Goal: Transaction & Acquisition: Purchase product/service

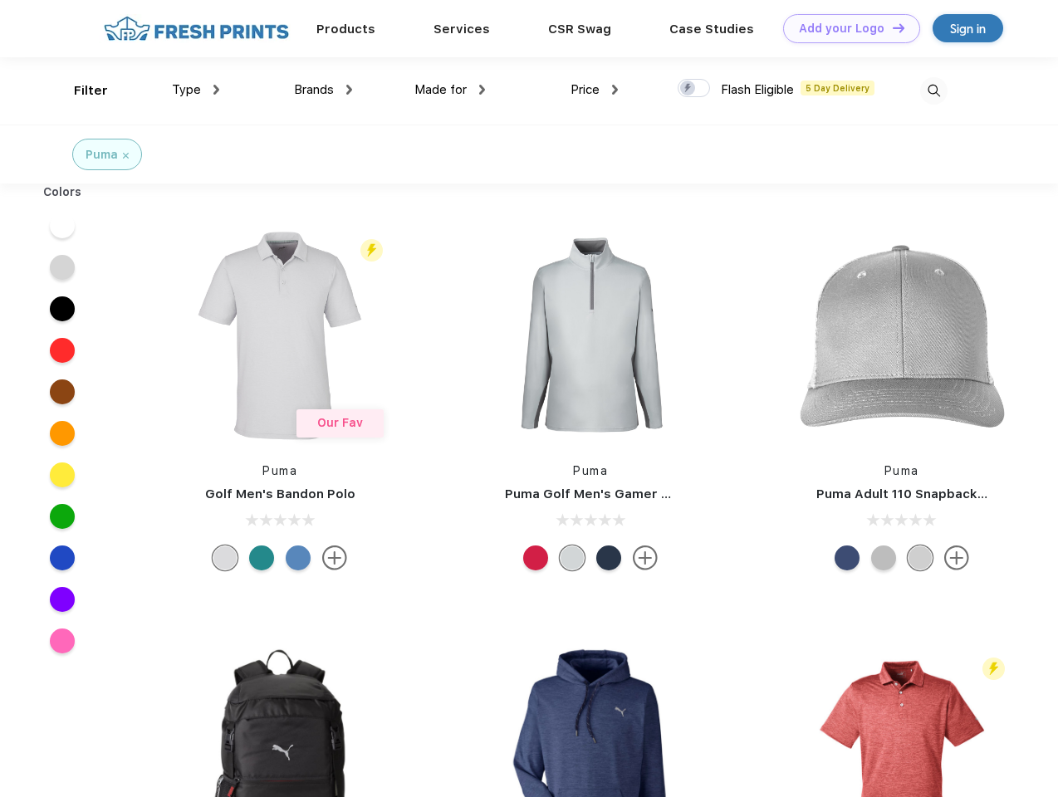
scroll to position [1, 0]
click at [845, 28] on link "Add your Logo Design Tool" at bounding box center [851, 28] width 137 height 29
click at [0, 0] on div "Design Tool" at bounding box center [0, 0] width 0 height 0
click at [891, 27] on link "Add your Logo Design Tool" at bounding box center [851, 28] width 137 height 29
click at [80, 91] on div "Filter" at bounding box center [91, 90] width 34 height 19
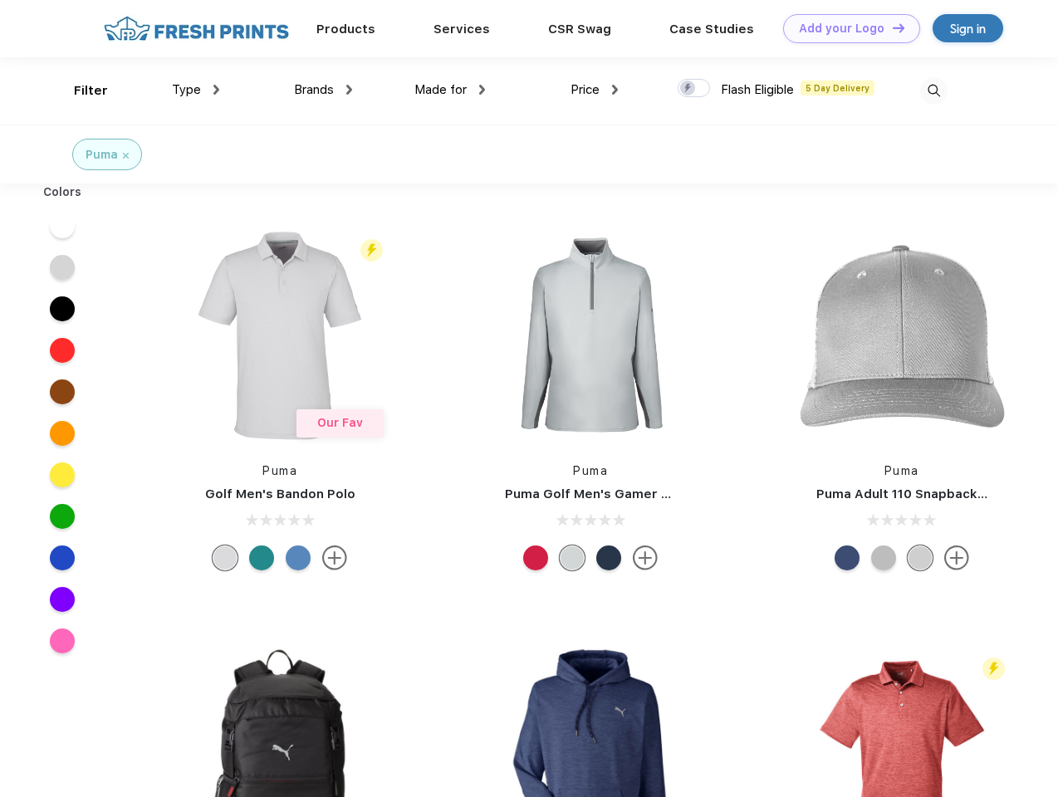
click at [196, 90] on span "Type" at bounding box center [186, 89] width 29 height 15
click at [323, 90] on span "Brands" at bounding box center [314, 89] width 40 height 15
click at [450, 90] on span "Made for" at bounding box center [440, 89] width 52 height 15
click at [595, 90] on span "Price" at bounding box center [584, 89] width 29 height 15
click at [694, 89] on div at bounding box center [694, 88] width 32 height 18
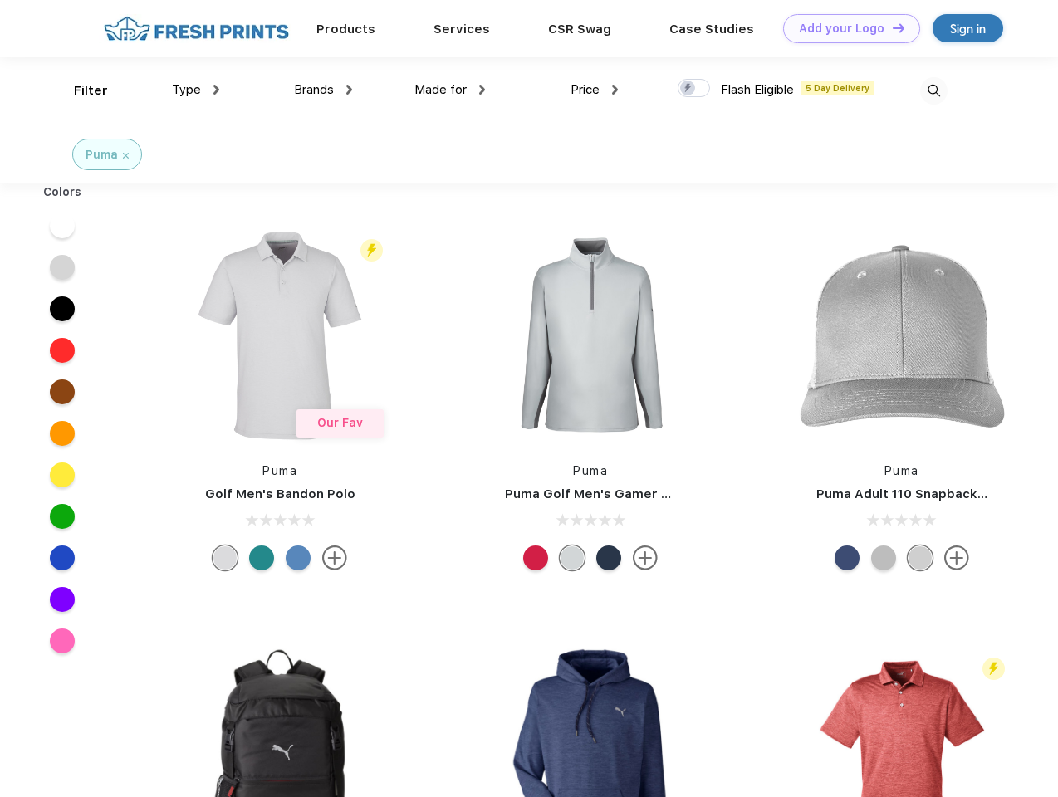
click at [688, 89] on input "checkbox" at bounding box center [683, 83] width 11 height 11
click at [933, 91] on img at bounding box center [933, 90] width 27 height 27
